Goal: Information Seeking & Learning: Check status

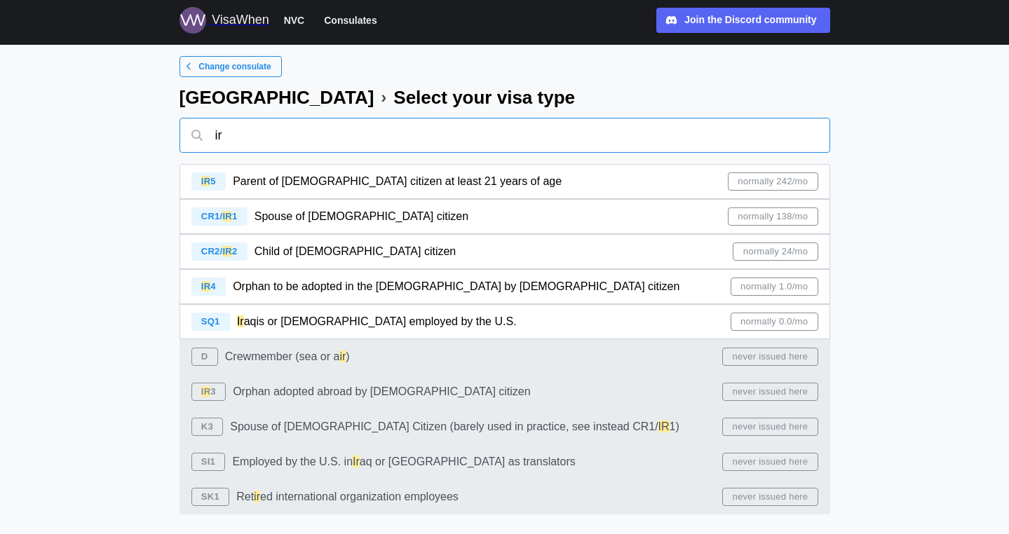
click at [654, 142] on input "ir" at bounding box center [505, 135] width 651 height 35
type input "i"
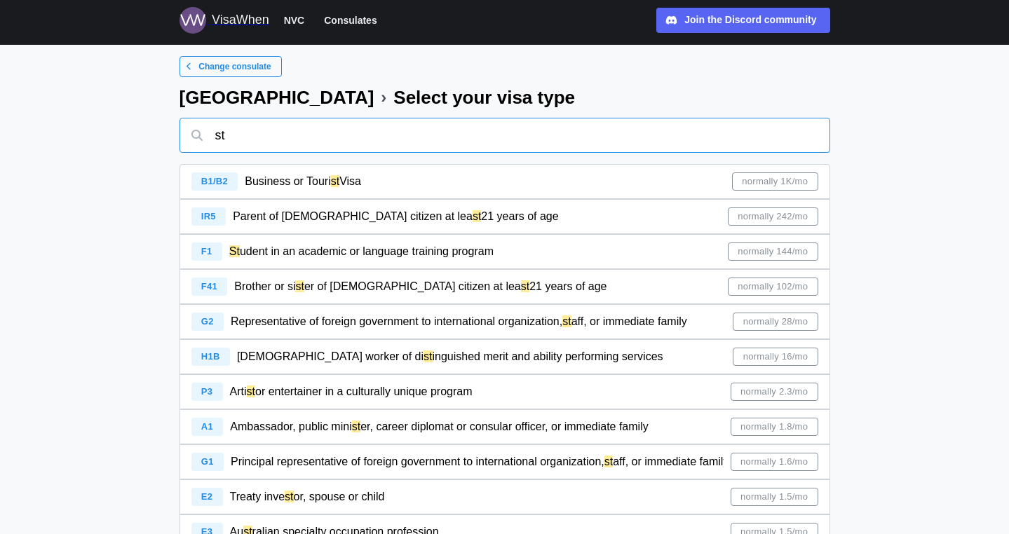
type input "s"
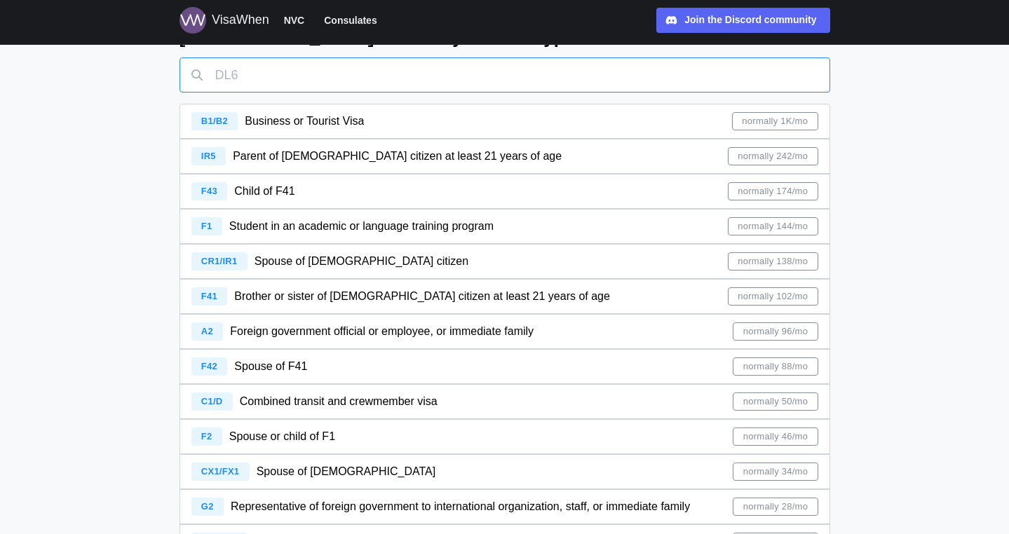
scroll to position [65, 0]
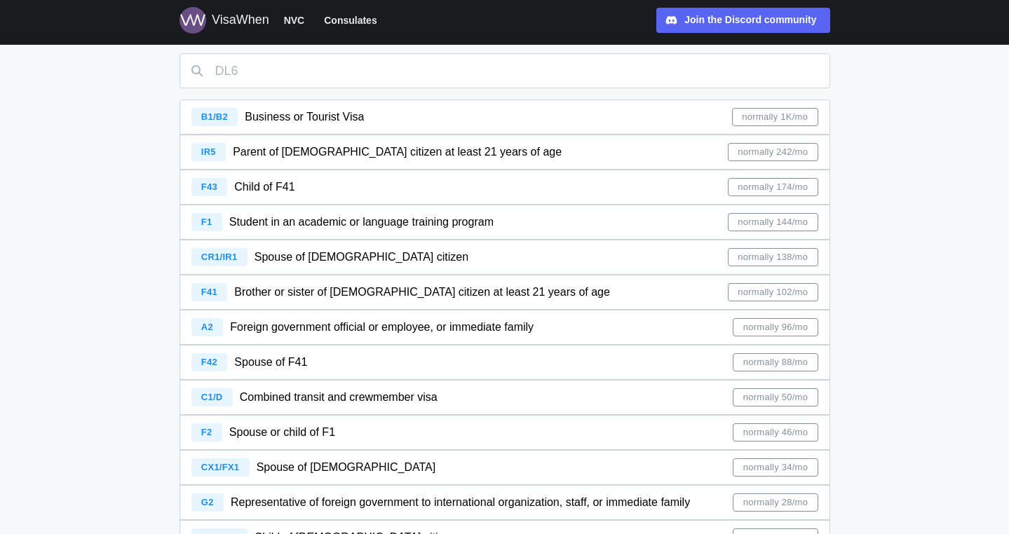
click at [222, 15] on div "VisaWhen" at bounding box center [241, 21] width 58 height 20
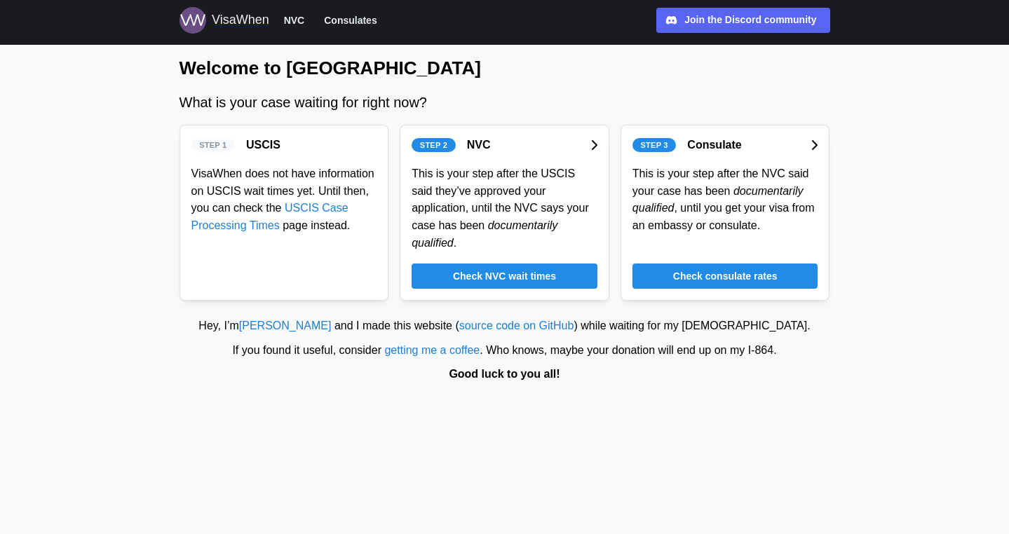
drag, startPoint x: 255, startPoint y: 159, endPoint x: 234, endPoint y: 158, distance: 20.4
click at [254, 158] on div "Step 1 USCIS VisaWhen does not have information on USCIS wait times yet. Until …" at bounding box center [284, 186] width 186 height 98
click at [223, 137] on div "Step 1 USCIS" at bounding box center [284, 146] width 186 height 18
click at [304, 210] on link "USCIS Case Processing Times" at bounding box center [269, 216] width 157 height 29
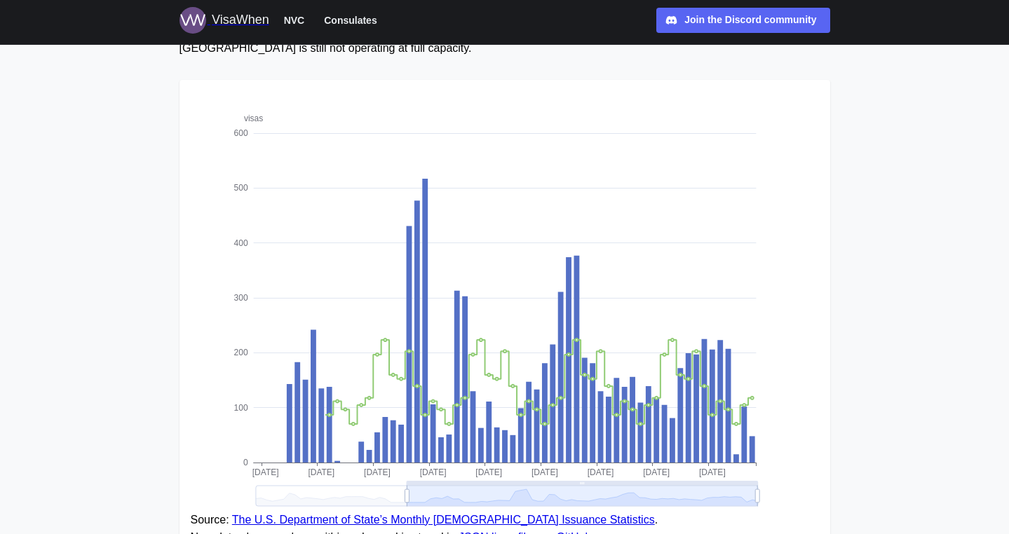
scroll to position [163, 0]
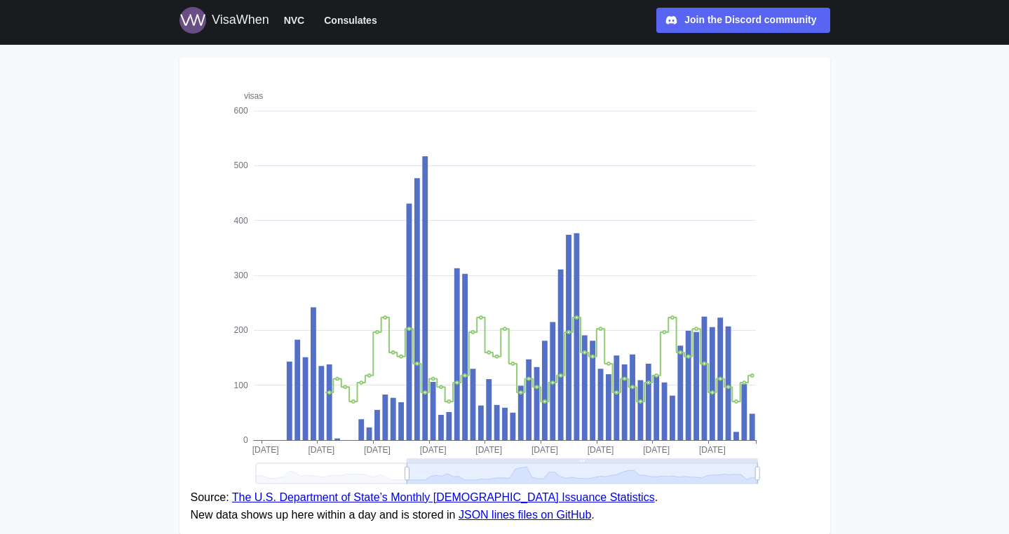
click at [496, 511] on link "JSON lines files on GitHub" at bounding box center [525, 515] width 133 height 12
